Goal: Task Accomplishment & Management: Manage account settings

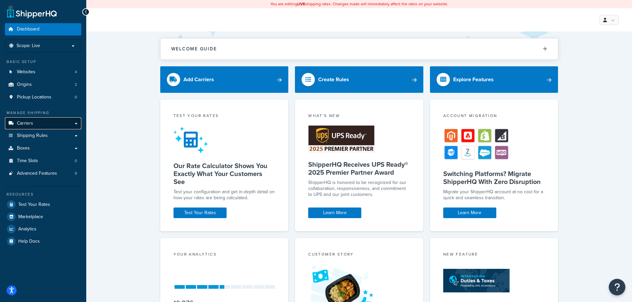
click at [51, 127] on link "Carriers" at bounding box center [43, 123] width 76 height 12
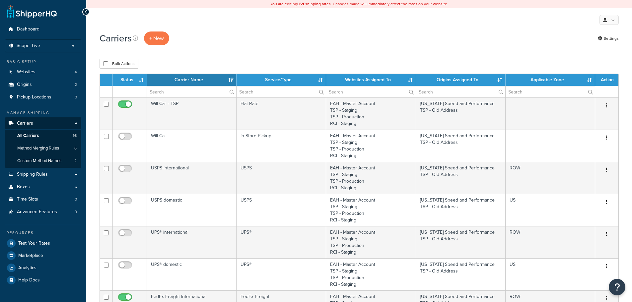
select select "15"
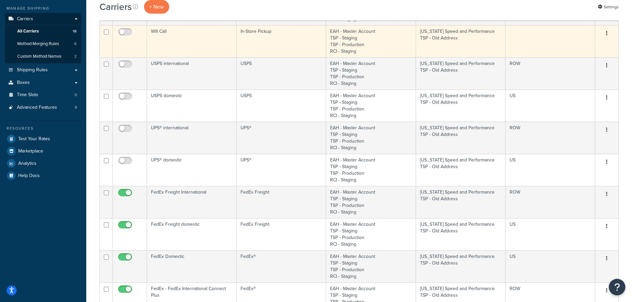
scroll to position [100, 0]
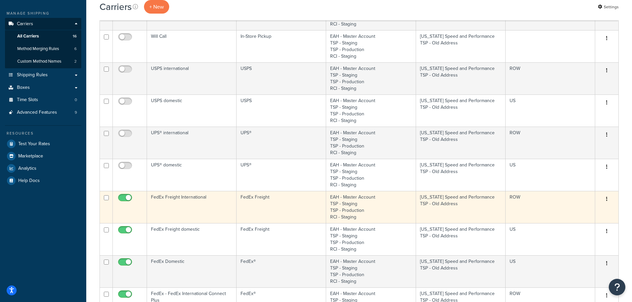
click at [179, 201] on td "FedEx Freight International" at bounding box center [192, 207] width 90 height 32
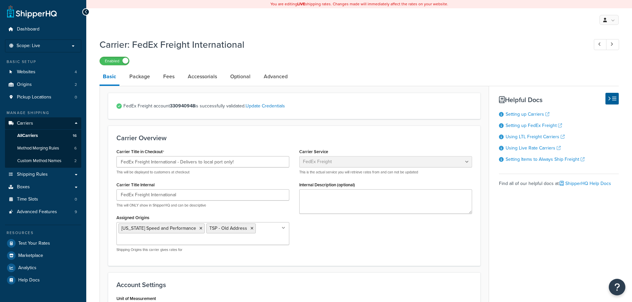
select select "fedExFreight"
click at [148, 77] on link "Package" at bounding box center [139, 77] width 27 height 16
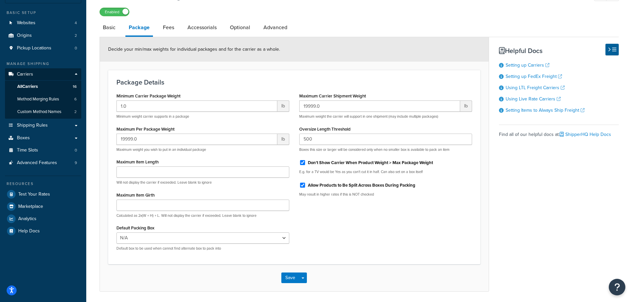
scroll to position [39, 0]
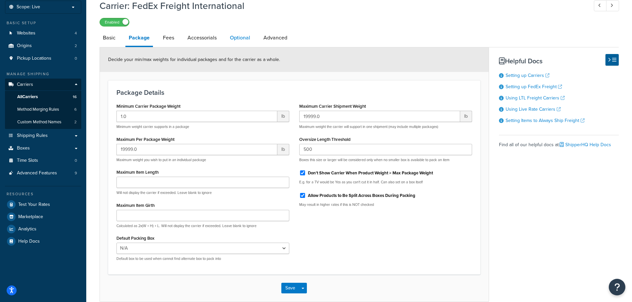
click at [233, 36] on link "Optional" at bounding box center [240, 38] width 27 height 16
select select "55"
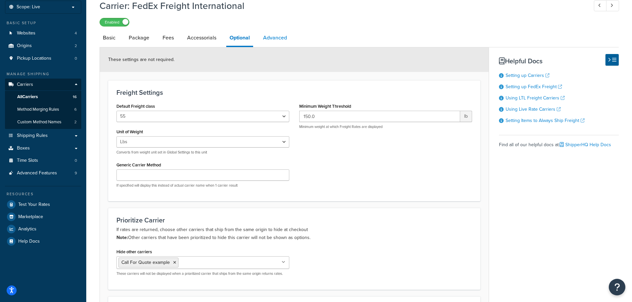
click at [283, 42] on link "Advanced" at bounding box center [275, 38] width 31 height 16
select select "false"
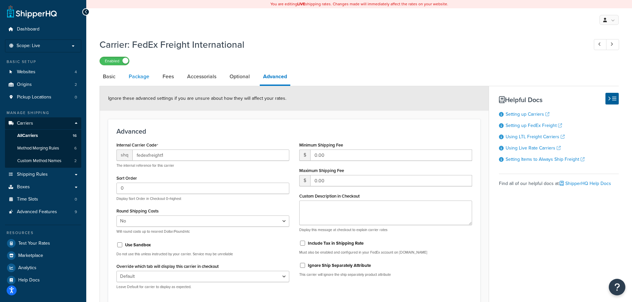
click at [139, 70] on link "Package" at bounding box center [138, 77] width 27 height 16
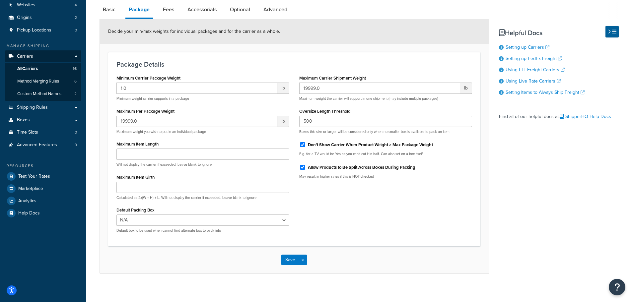
scroll to position [72, 0]
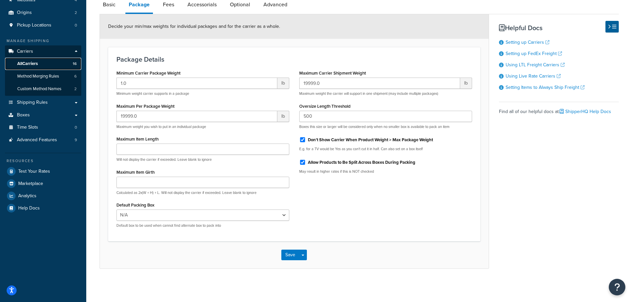
click at [54, 63] on link "All Carriers 16" at bounding box center [43, 64] width 76 height 12
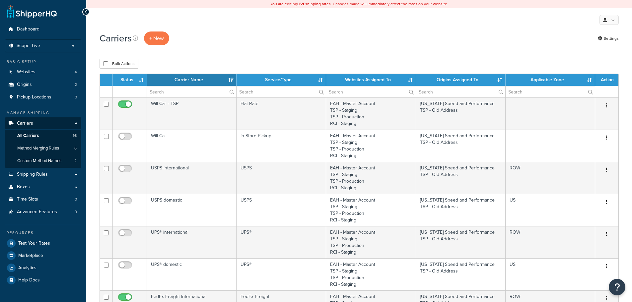
select select "15"
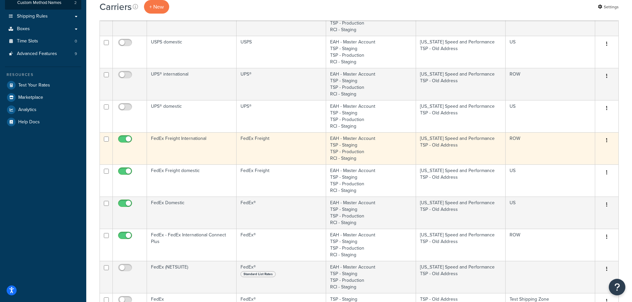
scroll to position [199, 0]
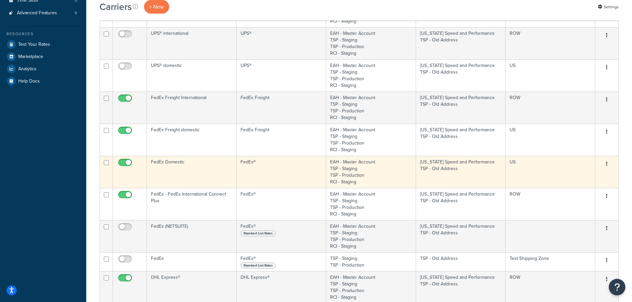
click at [190, 172] on td "FedEx Domestic" at bounding box center [192, 172] width 90 height 32
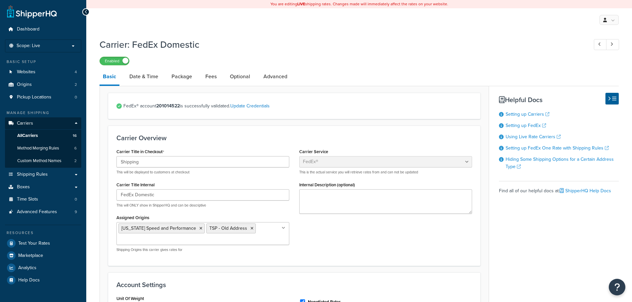
select select "fedEx"
select select "REGULAR_PICKUP"
select select "YOUR_PACKAGING"
click at [280, 73] on link "Advanced" at bounding box center [275, 77] width 31 height 16
select select "false"
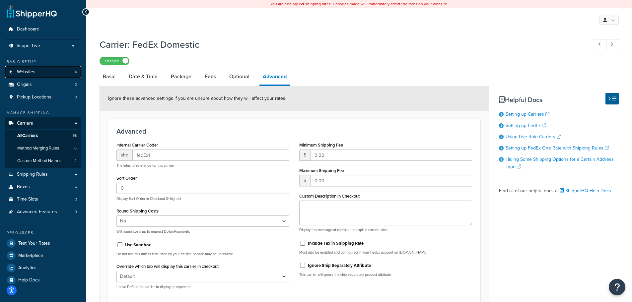
click at [43, 67] on link "Websites 4" at bounding box center [43, 72] width 76 height 12
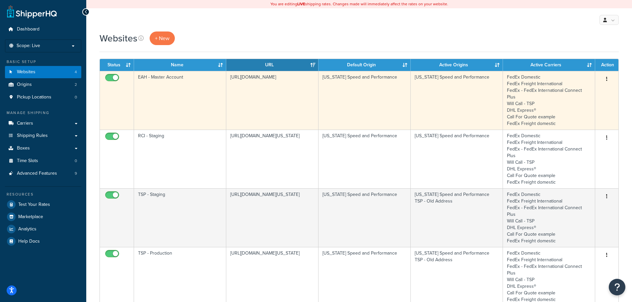
click at [185, 89] on td "EAH - Master Account" at bounding box center [180, 100] width 92 height 59
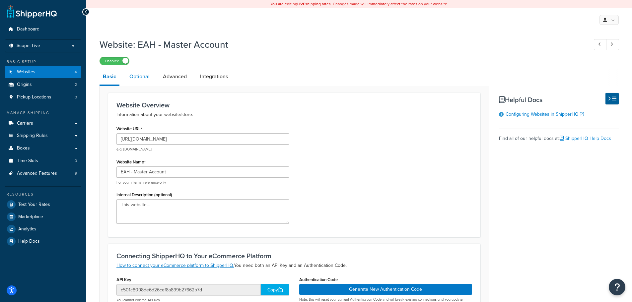
click at [150, 78] on link "Optional" at bounding box center [139, 77] width 27 height 16
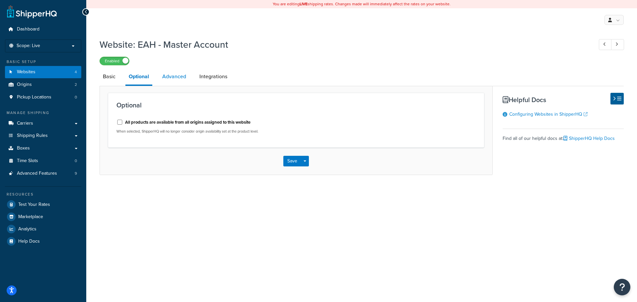
click at [176, 76] on link "Advanced" at bounding box center [174, 77] width 31 height 16
